Goal: Information Seeking & Learning: Understand process/instructions

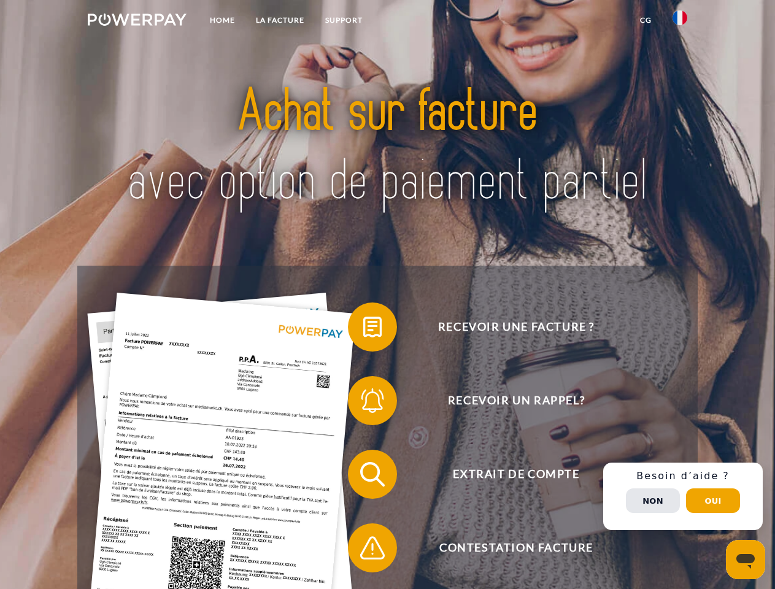
click at [137, 21] on img at bounding box center [137, 19] width 99 height 12
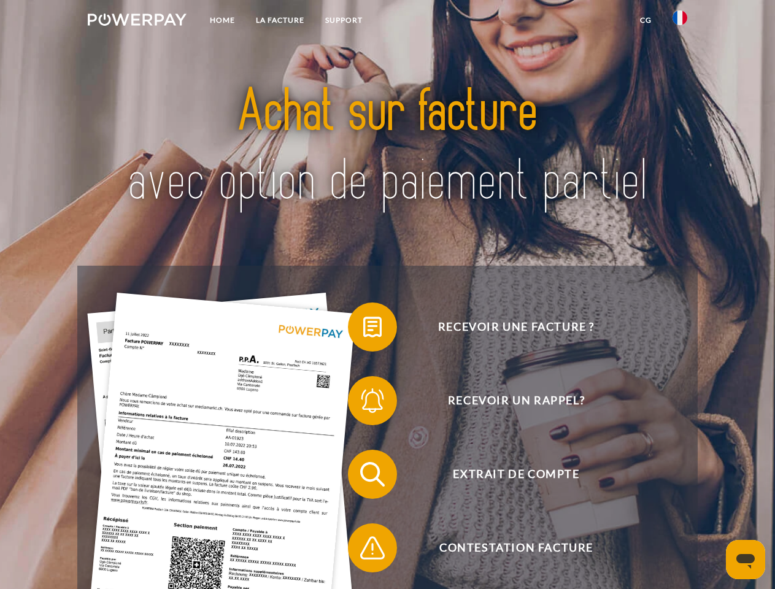
click at [680, 21] on img at bounding box center [679, 17] width 15 height 15
click at [645, 20] on link "CG" at bounding box center [645, 20] width 33 height 22
click at [363, 329] on span at bounding box center [353, 326] width 61 height 61
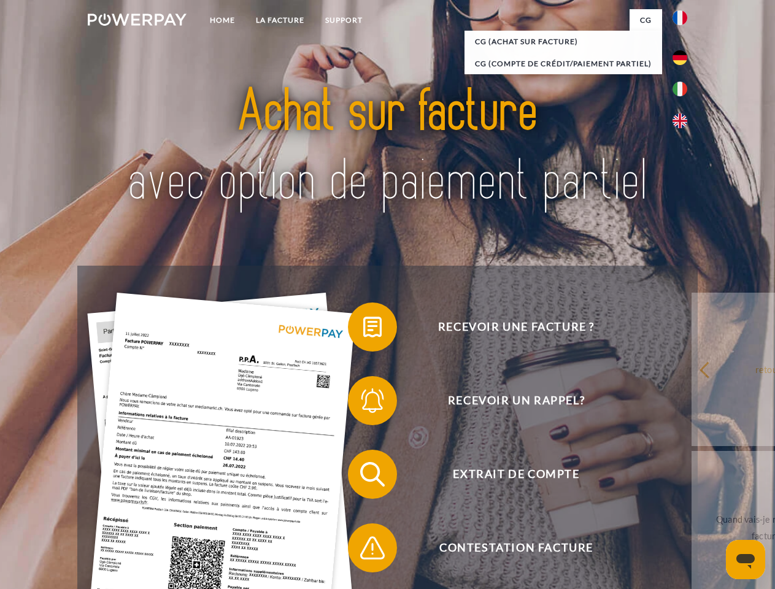
click at [363, 403] on div "Recevoir une facture ? Recevoir un rappel? Extrait de compte retour" at bounding box center [387, 511] width 620 height 491
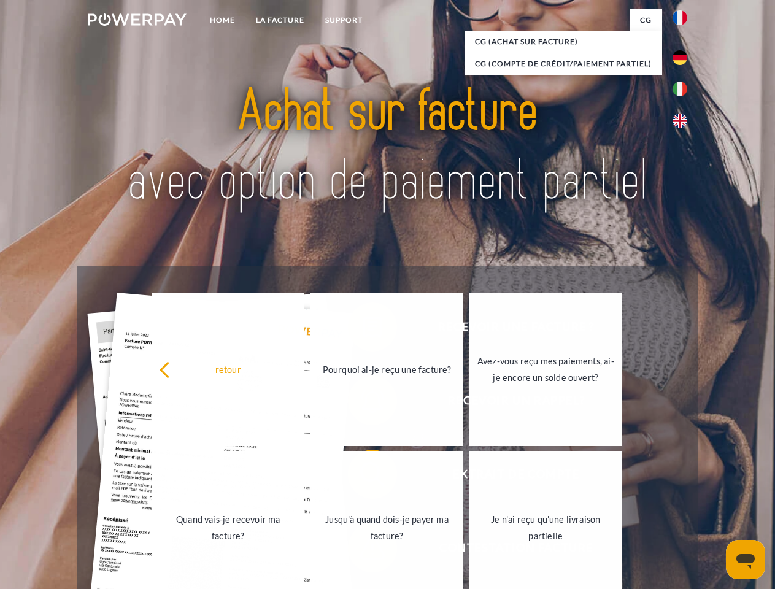
click at [363, 477] on link "Jusqu'à quand dois-je payer ma facture?" at bounding box center [386, 527] width 153 height 153
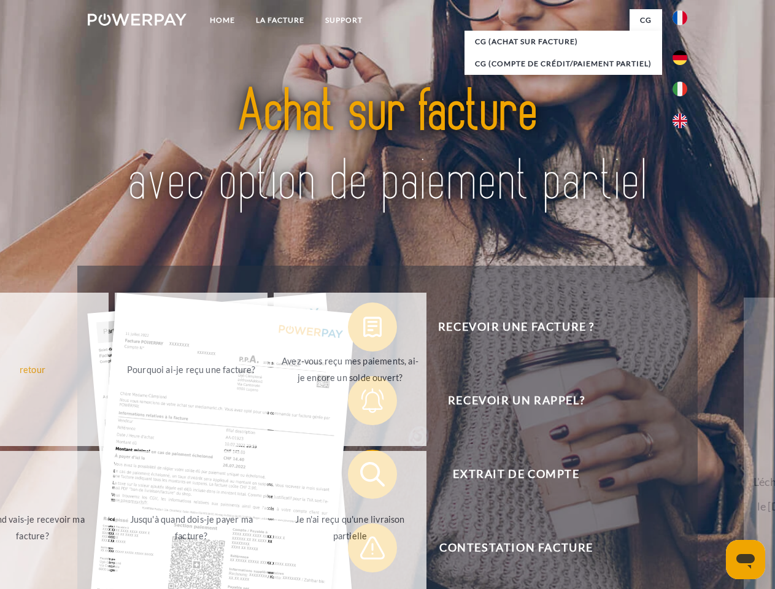
click at [363, 550] on span at bounding box center [353, 547] width 61 height 61
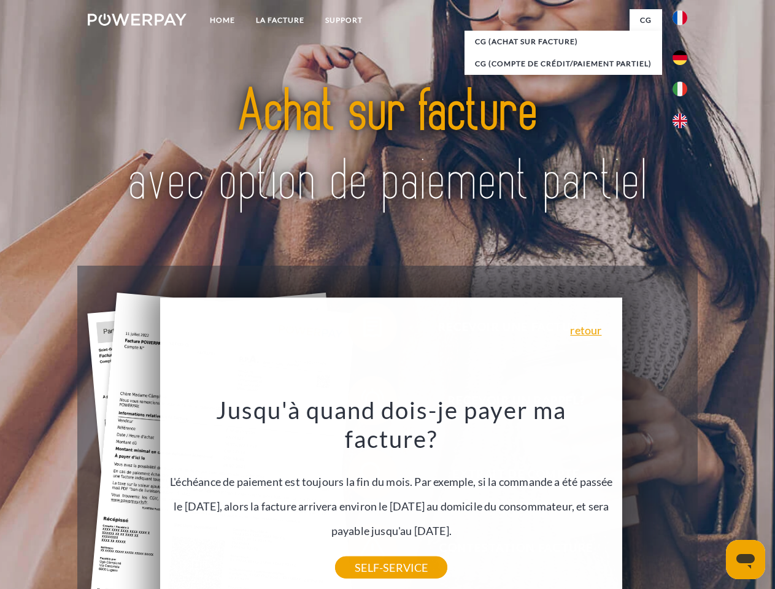
click at [683, 496] on div "Recevoir une facture ? Recevoir un rappel? Extrait de compte retour" at bounding box center [387, 511] width 620 height 491
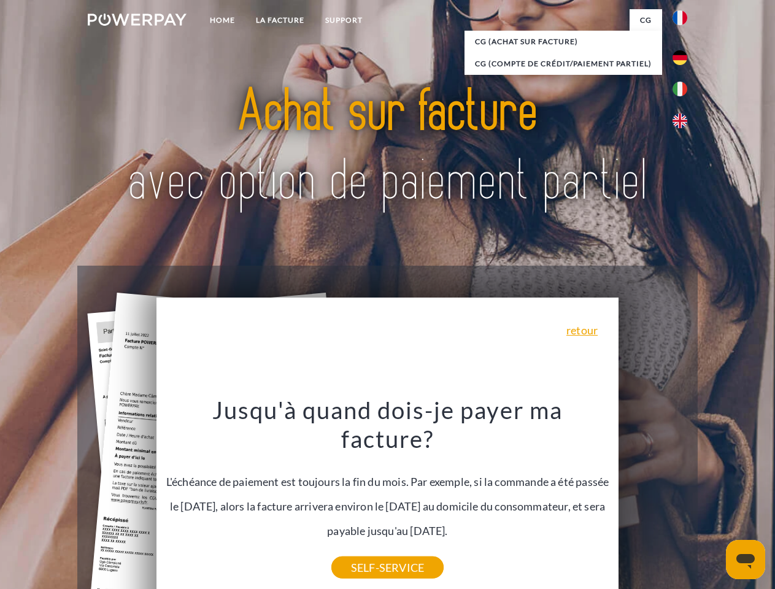
click at [653, 499] on span "Extrait de compte" at bounding box center [516, 474] width 301 height 49
click at [713, 501] on header "Home LA FACTURE Support" at bounding box center [387, 423] width 775 height 847
